Goal: Book appointment/travel/reservation

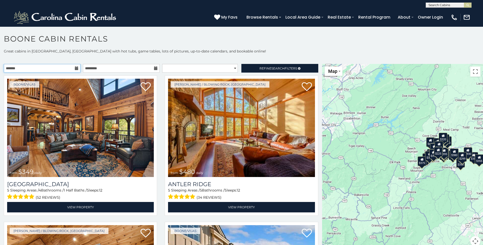
click at [67, 68] on input "text" at bounding box center [42, 68] width 77 height 9
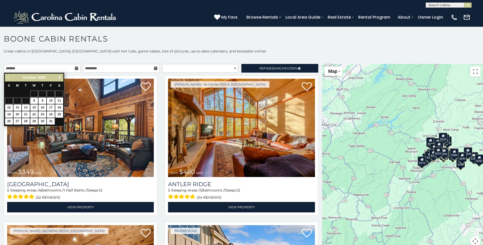
click at [60, 77] on span "Next" at bounding box center [60, 77] width 4 height 4
click at [56, 116] on link "27" at bounding box center [59, 114] width 8 height 6
type input "**********"
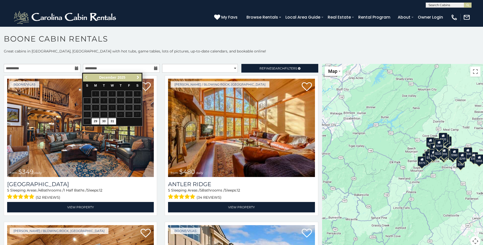
click at [137, 78] on span "Next" at bounding box center [138, 77] width 4 height 4
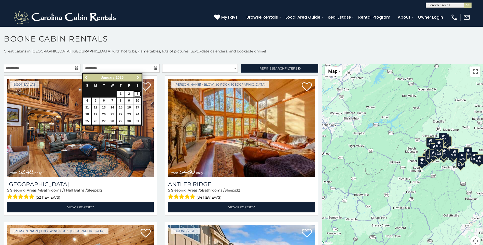
click at [135, 95] on link "3" at bounding box center [137, 94] width 8 height 6
type input "**********"
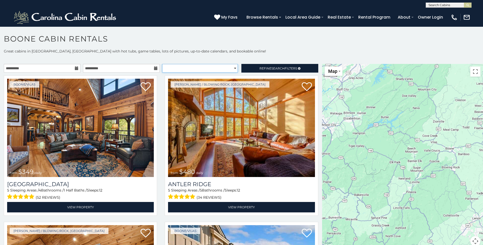
click at [188, 67] on select "**********" at bounding box center [200, 68] width 76 height 9
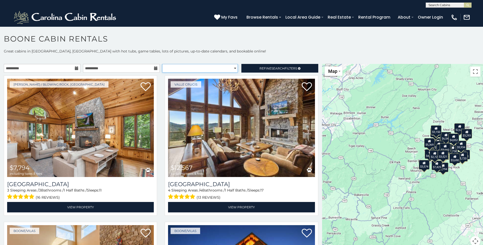
select select "**********"
click at [162, 64] on select "**********" at bounding box center [200, 68] width 76 height 9
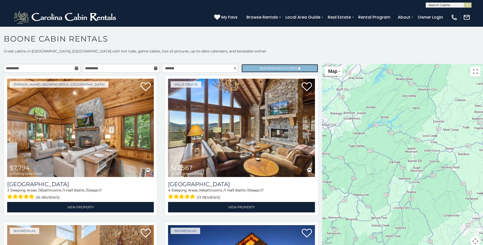
click at [266, 69] on span "Refine Search Filters" at bounding box center [278, 68] width 38 height 4
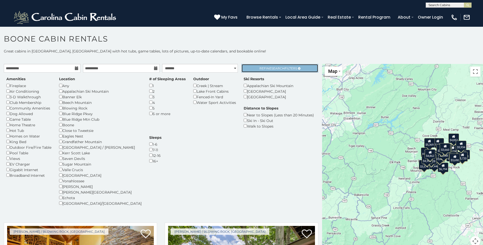
click at [276, 67] on span "Search" at bounding box center [277, 68] width 13 height 4
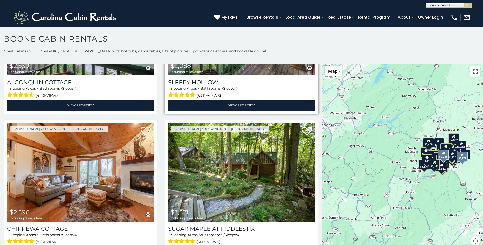
scroll to position [127, 0]
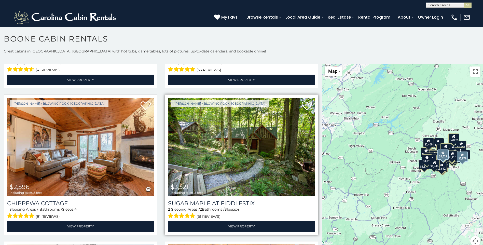
click at [252, 129] on img at bounding box center [241, 147] width 147 height 98
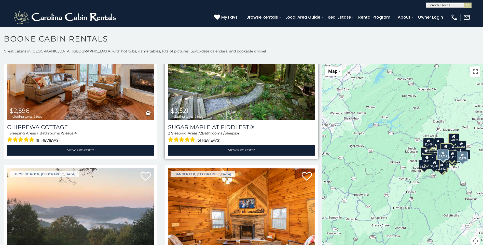
scroll to position [203, 0]
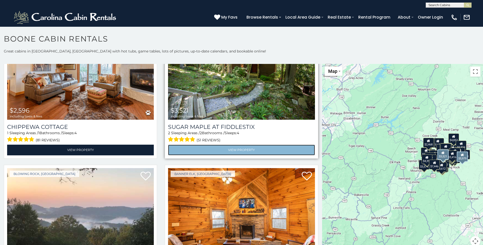
click at [247, 144] on link "View Property" at bounding box center [241, 149] width 147 height 10
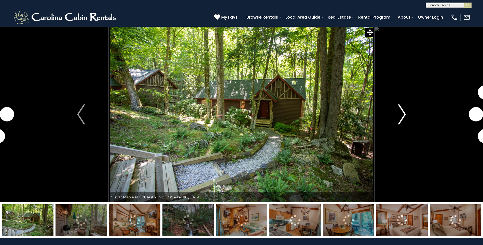
click at [403, 116] on img "Next" at bounding box center [402, 114] width 8 height 20
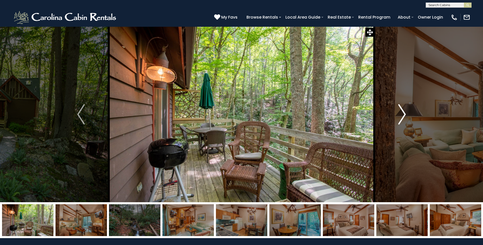
click at [402, 113] on img "Next" at bounding box center [402, 114] width 8 height 20
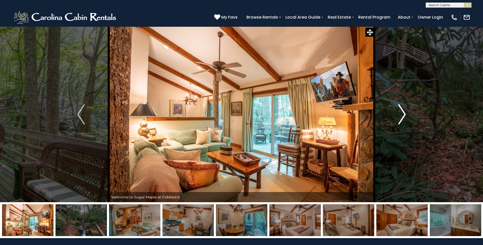
click at [402, 113] on img "Next" at bounding box center [402, 114] width 8 height 20
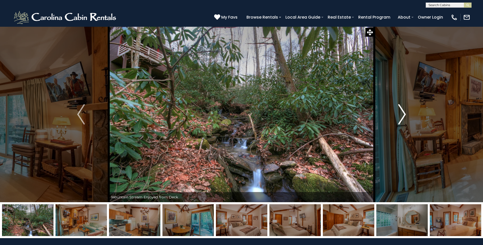
click at [402, 113] on img "Next" at bounding box center [402, 114] width 8 height 20
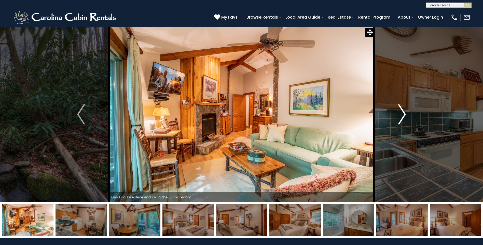
click at [402, 113] on img "Next" at bounding box center [402, 114] width 8 height 20
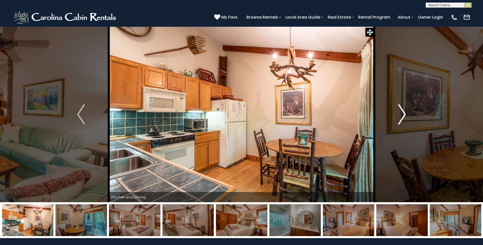
click at [402, 113] on img "Next" at bounding box center [402, 114] width 8 height 20
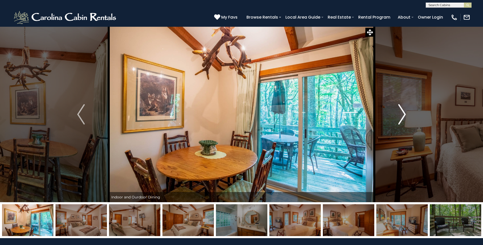
click at [402, 113] on img "Next" at bounding box center [402, 114] width 8 height 20
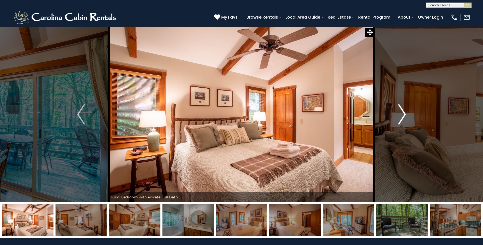
click at [402, 113] on img "Next" at bounding box center [402, 114] width 8 height 20
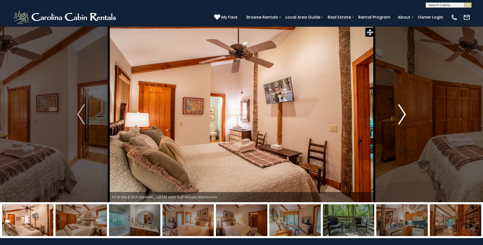
click at [402, 113] on img "Next" at bounding box center [402, 114] width 8 height 20
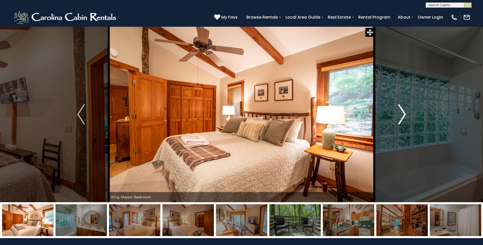
click at [402, 113] on img "Next" at bounding box center [402, 114] width 8 height 20
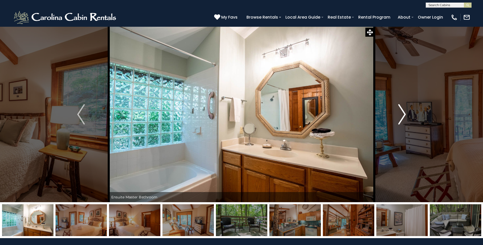
click at [402, 113] on img "Next" at bounding box center [402, 114] width 8 height 20
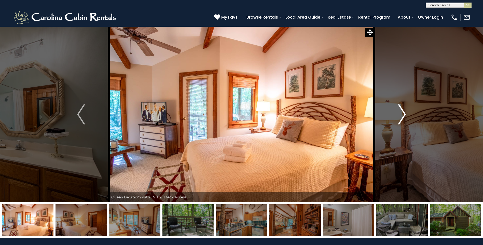
click at [402, 113] on img "Next" at bounding box center [402, 114] width 8 height 20
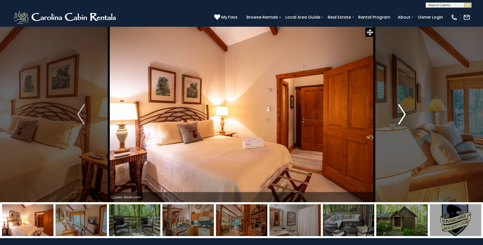
click at [402, 113] on img "Next" at bounding box center [402, 114] width 8 height 20
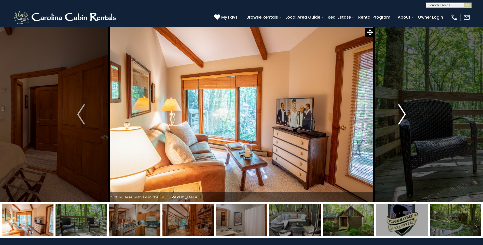
click at [402, 113] on img "Next" at bounding box center [402, 114] width 8 height 20
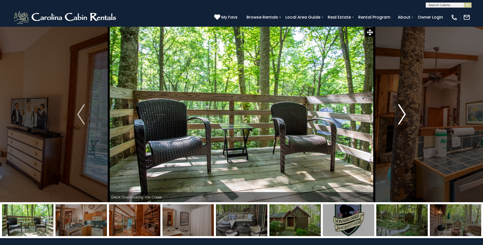
click at [402, 113] on img "Next" at bounding box center [402, 114] width 8 height 20
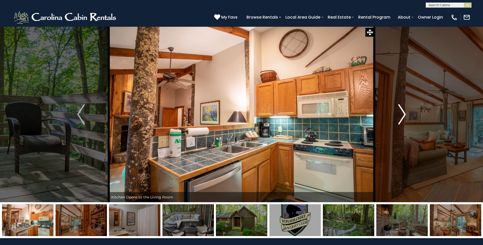
click at [402, 113] on img "Next" at bounding box center [402, 114] width 8 height 20
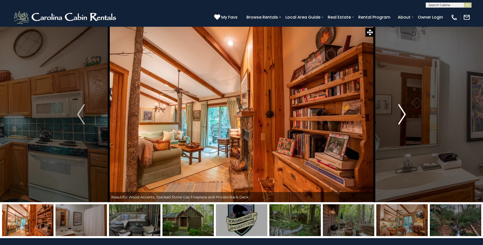
click at [402, 113] on img "Next" at bounding box center [402, 114] width 8 height 20
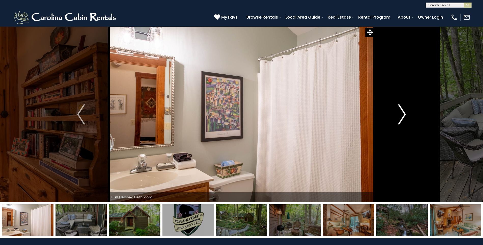
click at [402, 113] on img "Next" at bounding box center [402, 114] width 8 height 20
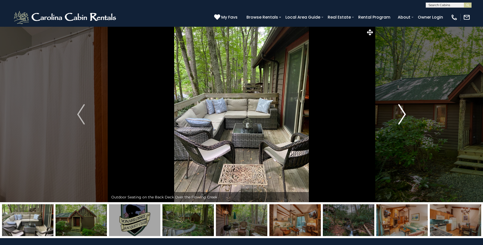
click at [402, 113] on img "Next" at bounding box center [402, 114] width 8 height 20
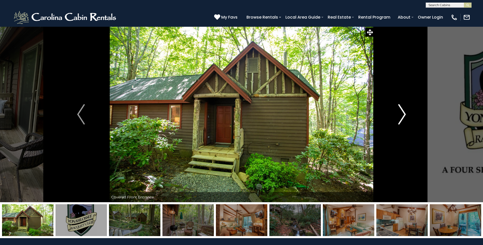
click at [402, 113] on img "Next" at bounding box center [402, 114] width 8 height 20
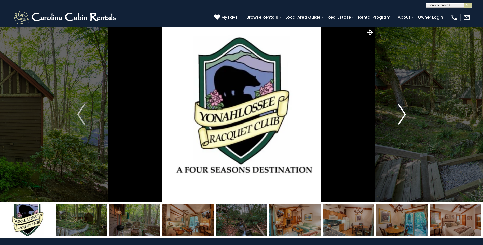
click at [402, 113] on img "Next" at bounding box center [402, 114] width 8 height 20
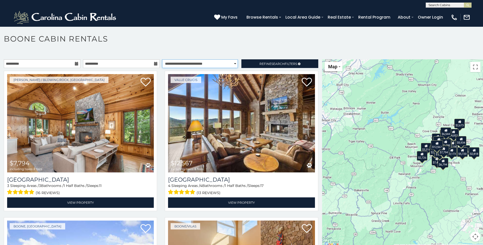
click at [225, 63] on select "**********" at bounding box center [200, 63] width 76 height 9
click at [253, 65] on link "Refine Search Filters" at bounding box center [279, 63] width 77 height 9
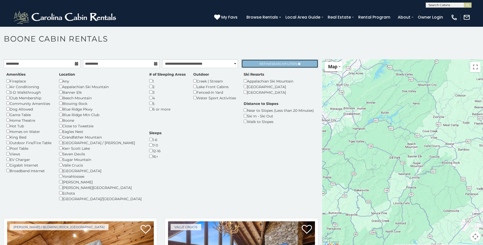
click at [259, 65] on span "Refine Search Filters" at bounding box center [278, 64] width 38 height 4
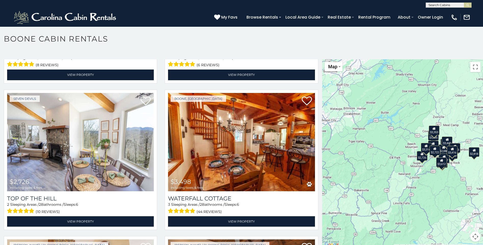
scroll to position [280, 0]
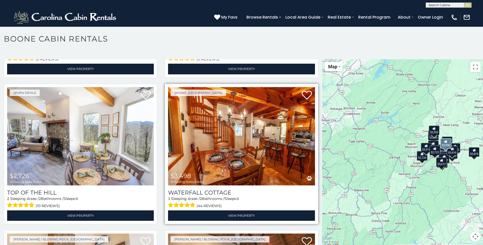
click at [201, 154] on img at bounding box center [241, 136] width 147 height 98
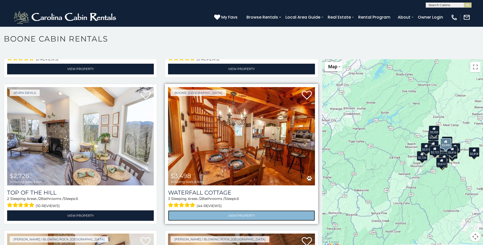
click at [226, 211] on link "View Property" at bounding box center [241, 215] width 147 height 10
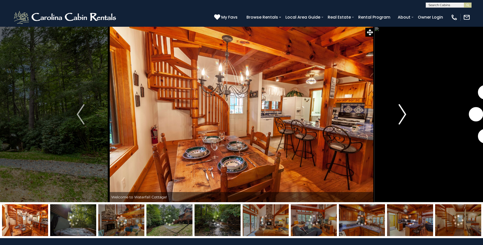
click at [402, 114] on img "Next" at bounding box center [402, 114] width 8 height 20
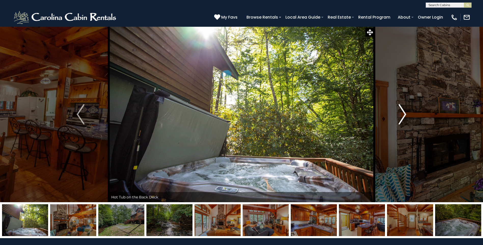
click at [402, 114] on img "Next" at bounding box center [402, 114] width 8 height 20
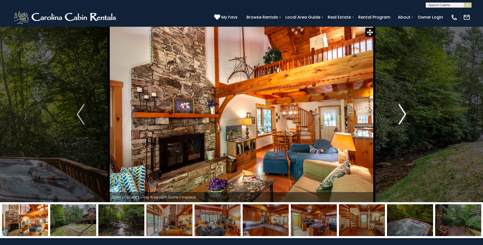
click at [402, 114] on img "Next" at bounding box center [402, 114] width 8 height 20
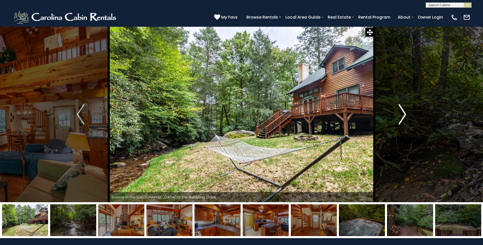
click at [402, 114] on img "Next" at bounding box center [402, 114] width 8 height 20
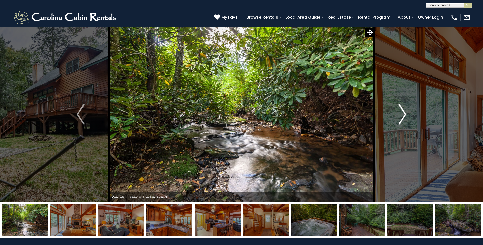
click at [402, 114] on img "Next" at bounding box center [402, 114] width 8 height 20
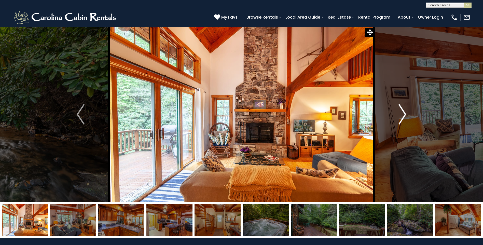
click at [402, 114] on img "Next" at bounding box center [402, 114] width 8 height 20
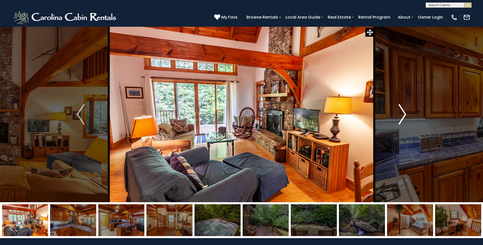
click at [402, 114] on img "Next" at bounding box center [402, 114] width 8 height 20
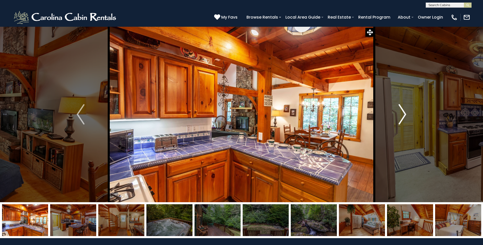
click at [402, 114] on img "Next" at bounding box center [402, 114] width 8 height 20
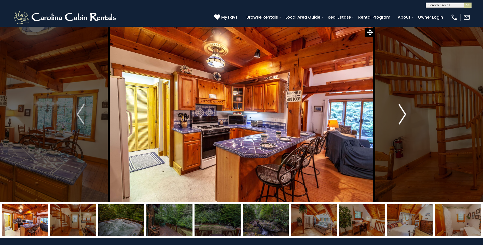
click at [402, 114] on img "Next" at bounding box center [402, 114] width 8 height 20
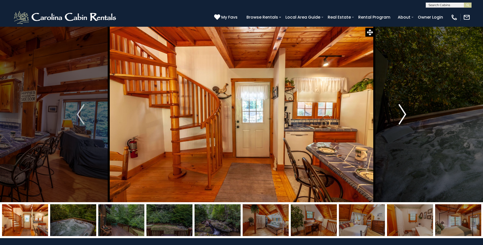
click at [402, 114] on img "Next" at bounding box center [402, 114] width 8 height 20
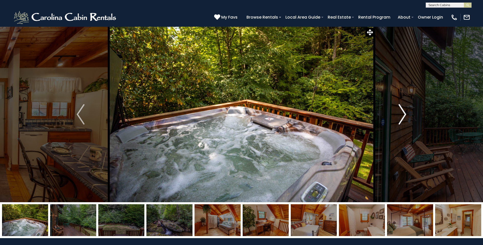
click at [402, 114] on img "Next" at bounding box center [402, 114] width 8 height 20
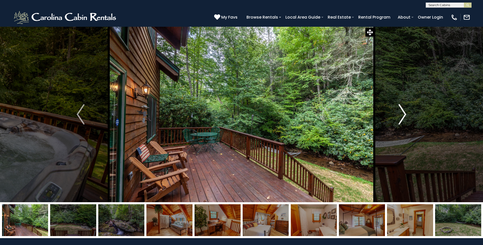
click at [402, 114] on img "Next" at bounding box center [402, 114] width 8 height 20
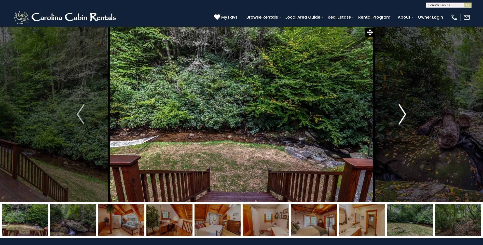
click at [402, 114] on img "Next" at bounding box center [402, 114] width 8 height 20
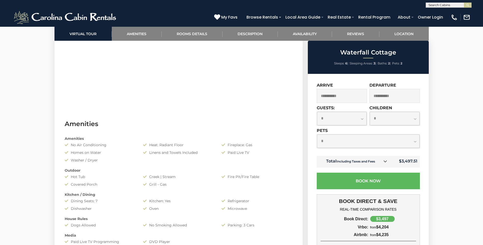
scroll to position [331, 0]
